Goal: Navigation & Orientation: Find specific page/section

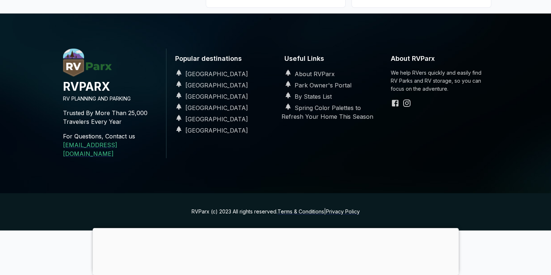
scroll to position [737, 0]
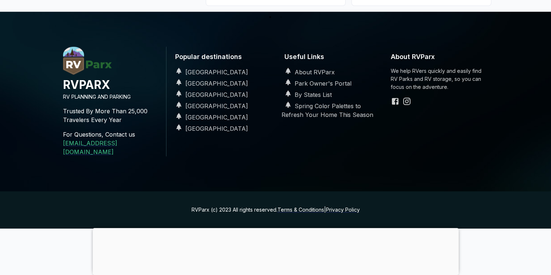
click at [274, 228] on div at bounding box center [276, 228] width 366 height 0
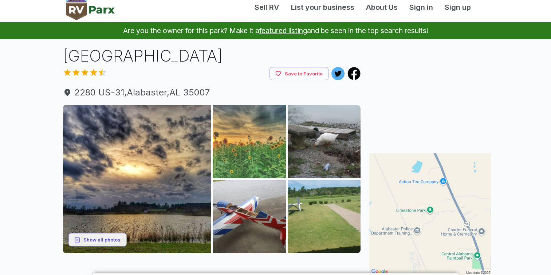
scroll to position [0, 0]
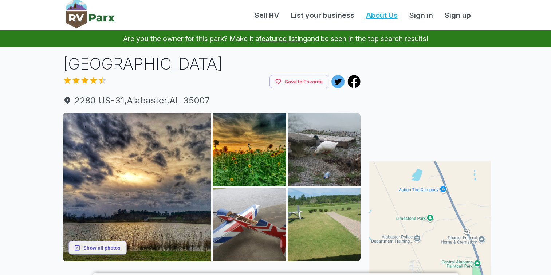
click at [379, 16] on link "About Us" at bounding box center [381, 15] width 43 height 11
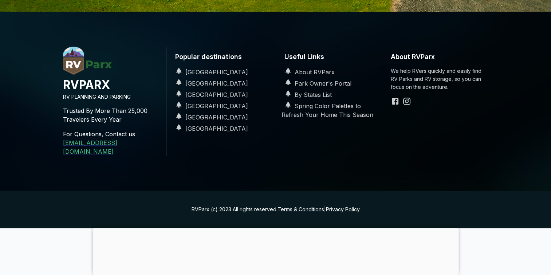
scroll to position [333, 0]
